Goal: Use online tool/utility: Use online tool/utility

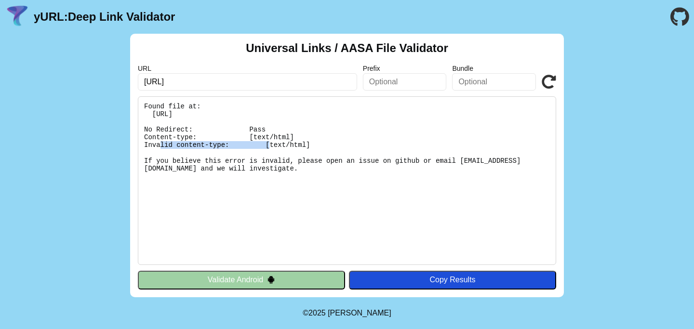
click at [278, 137] on pre "Found file at: [URL] No Redirect: Pass Content-type: [text/html] Invalid conten…" at bounding box center [347, 180] width 418 height 169
click at [278, 144] on pre "Found file at: [URL] No Redirect: Pass Content-type: [text/html] Invalid conten…" at bounding box center [347, 180] width 418 height 169
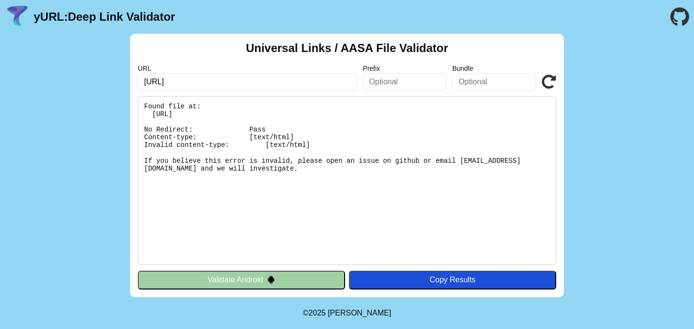
click at [278, 144] on pre "Found file at: [URL] No Redirect: Pass Content-type: [text/html] Invalid conten…" at bounding box center [347, 180] width 418 height 169
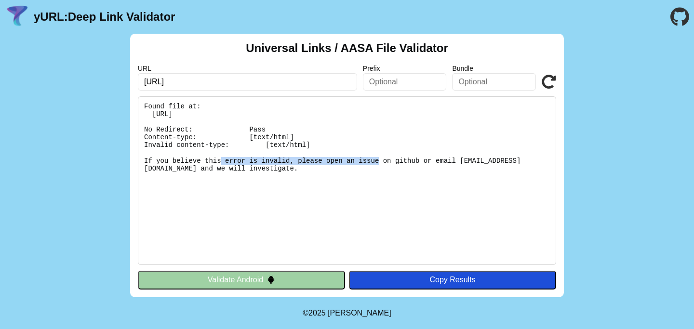
click at [278, 144] on pre "Found file at: [URL] No Redirect: Pass Content-type: [text/html] Invalid conten…" at bounding box center [347, 180] width 418 height 169
click at [275, 161] on pre "Found file at: [URL] No Redirect: Pass Content-type: [text/html] Invalid conten…" at bounding box center [347, 180] width 418 height 169
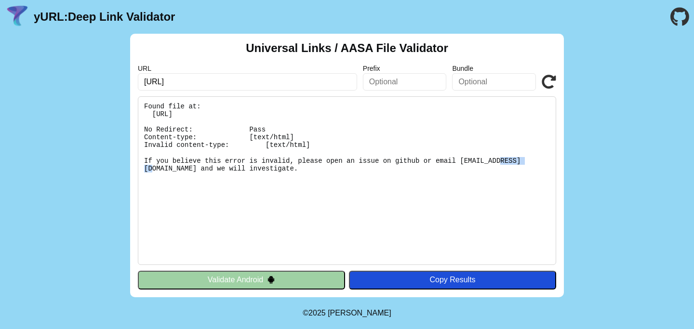
click at [275, 161] on pre "Found file at: [URL] No Redirect: Pass Content-type: [text/html] Invalid conten…" at bounding box center [347, 180] width 418 height 169
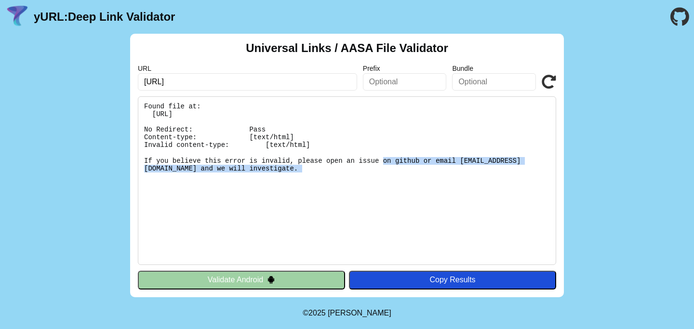
click at [275, 161] on pre "Found file at: [URL] No Redirect: Pass Content-type: [text/html] Invalid conten…" at bounding box center [347, 180] width 418 height 169
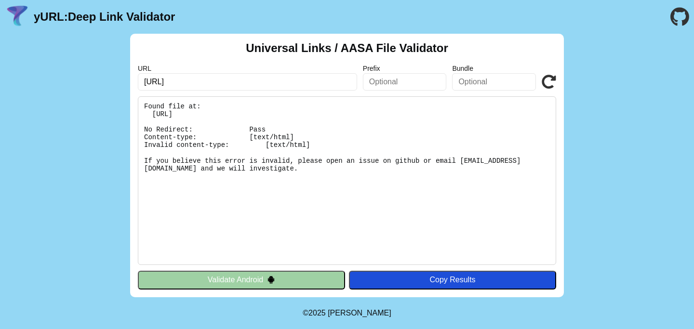
click at [275, 161] on pre "Found file at: [URL] No Redirect: Pass Content-type: [text/html] Invalid conten…" at bounding box center [347, 180] width 418 height 169
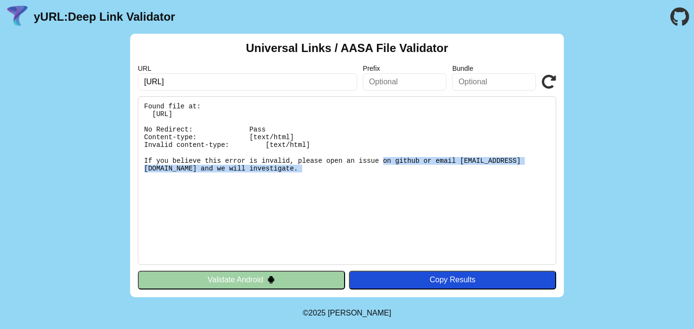
click at [275, 161] on pre "Found file at: [URL] No Redirect: Pass Content-type: [text/html] Invalid conten…" at bounding box center [347, 180] width 418 height 169
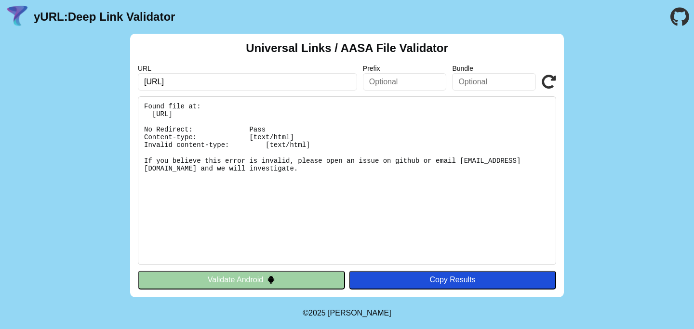
click at [275, 161] on pre "Found file at: [URL] No Redirect: Pass Content-type: [text/html] Invalid conten…" at bounding box center [347, 180] width 418 height 169
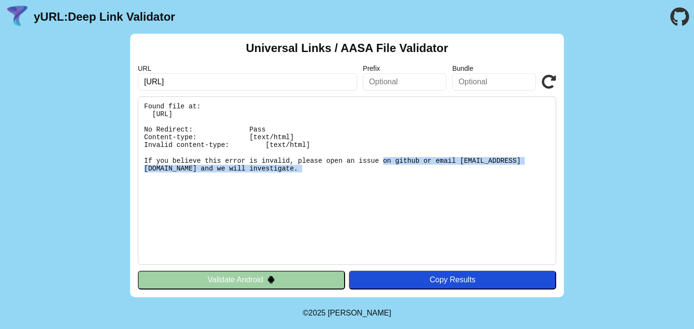
click at [275, 161] on pre "Found file at: [URL] No Redirect: Pass Content-type: [text/html] Invalid conten…" at bounding box center [347, 180] width 418 height 169
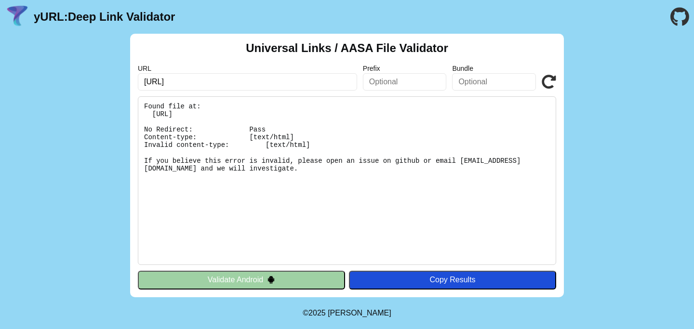
click at [270, 179] on pre "Found file at: [URL] No Redirect: Pass Content-type: [text/html] Invalid conten…" at bounding box center [347, 180] width 418 height 169
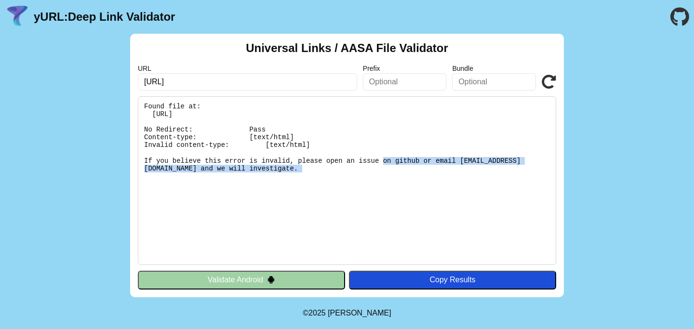
click at [270, 179] on pre "Found file at: [URL] No Redirect: Pass Content-type: [text/html] Invalid conten…" at bounding box center [347, 180] width 418 height 169
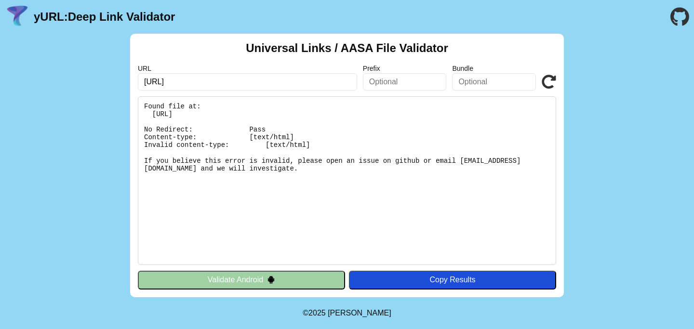
click at [270, 179] on pre "Found file at: [URL] No Redirect: Pass Content-type: [text/html] Invalid conten…" at bounding box center [347, 180] width 418 height 169
